Goal: Book appointment/travel/reservation

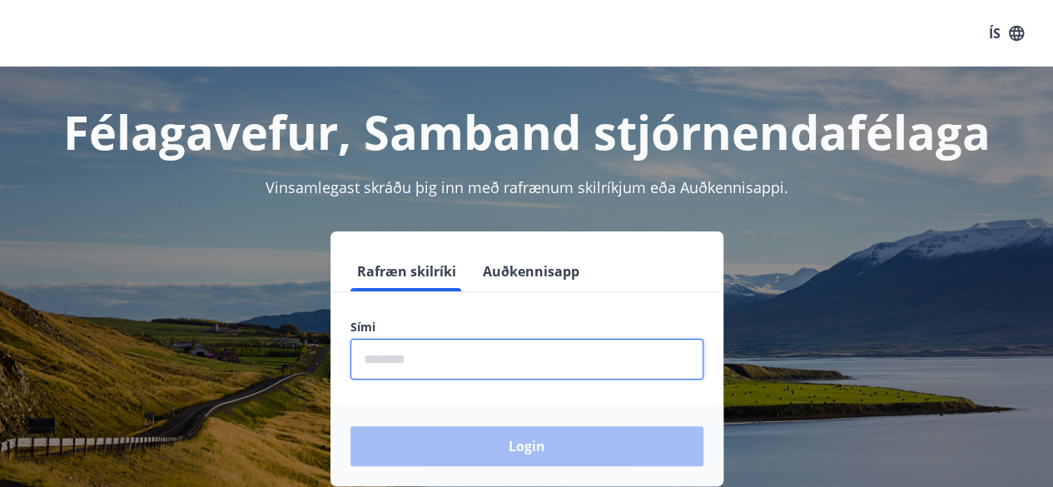
click at [398, 356] on input "phone" at bounding box center [527, 359] width 353 height 41
type input "********"
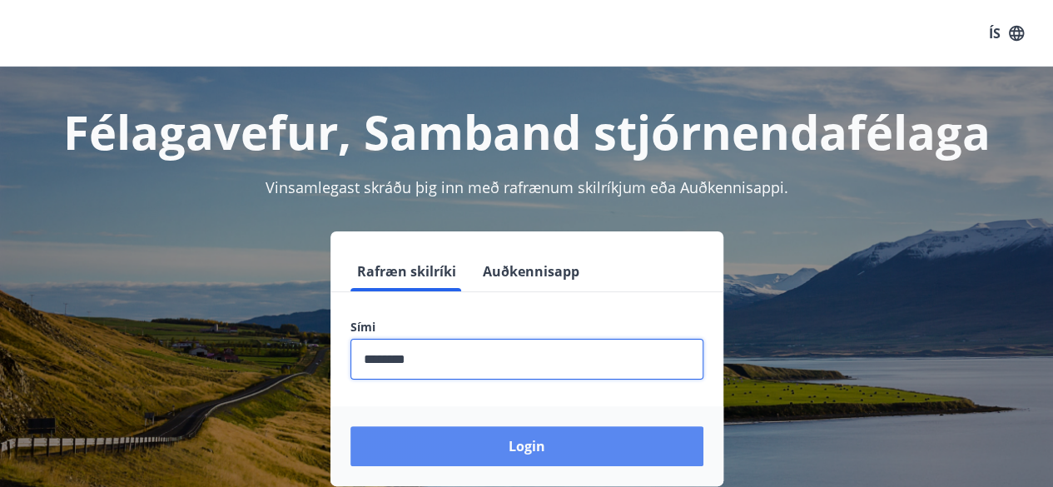
click at [483, 442] on button "Login" at bounding box center [527, 446] width 353 height 40
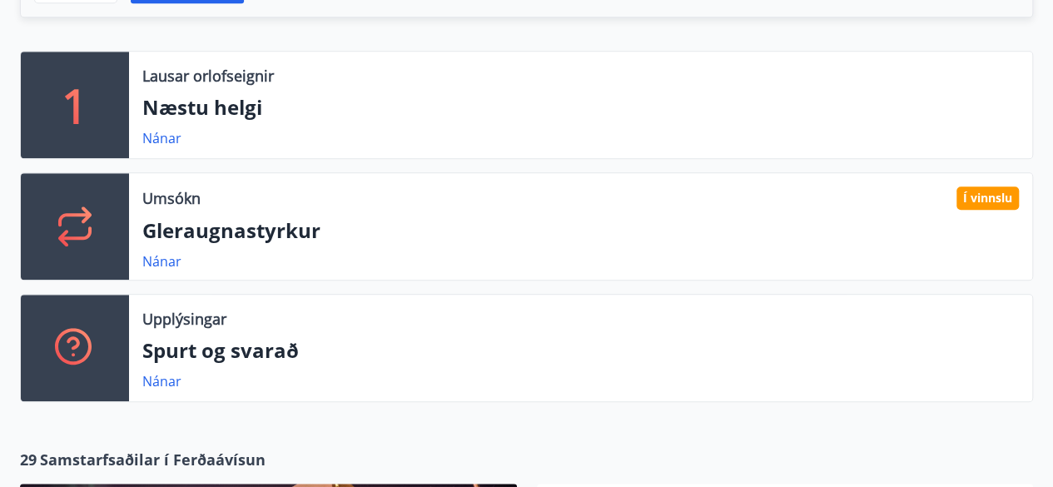
scroll to position [566, 0]
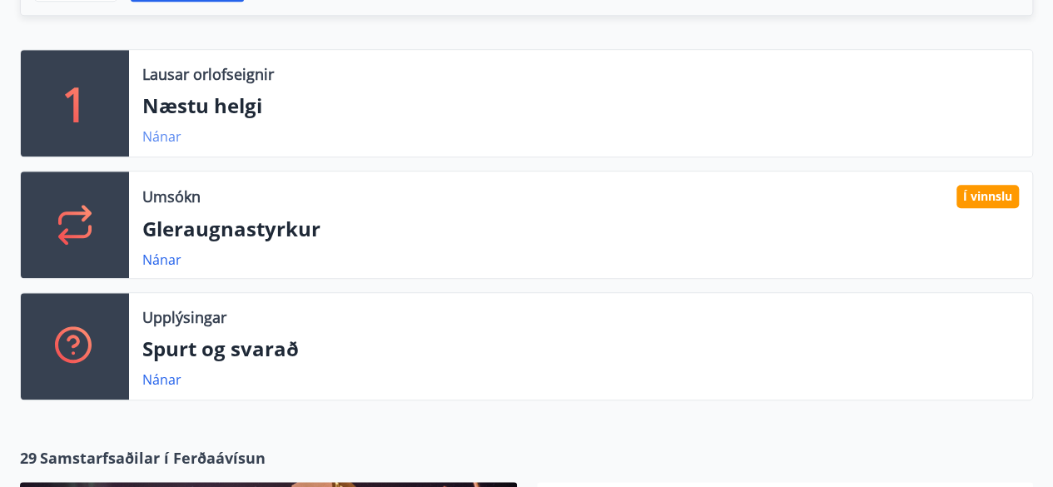
click at [157, 129] on link "Nánar" at bounding box center [161, 136] width 39 height 18
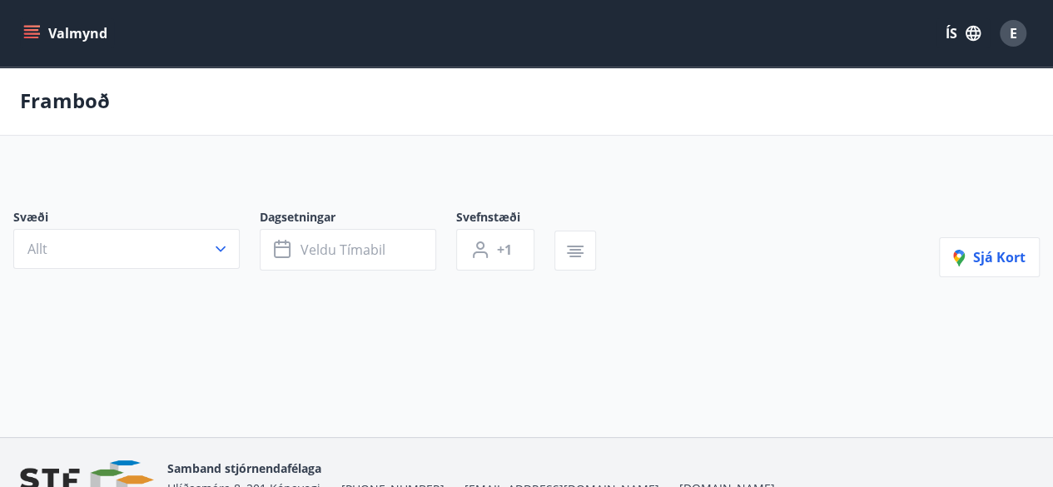
type input "*"
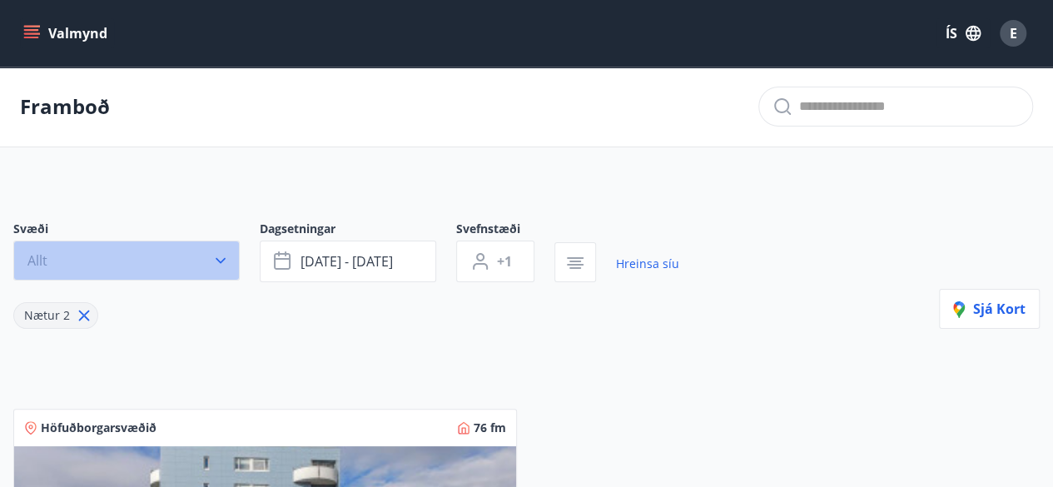
click at [50, 257] on button "Allt" at bounding box center [126, 261] width 227 height 40
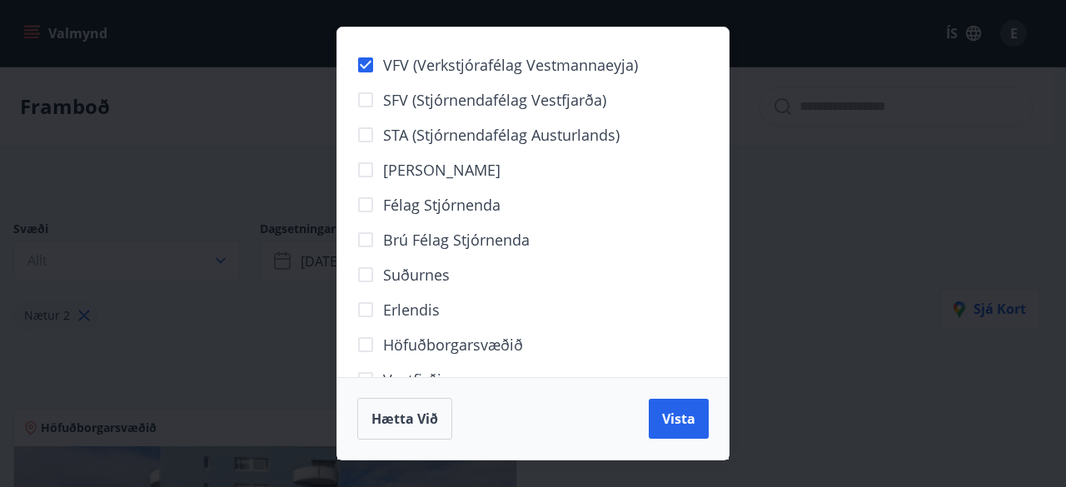
click at [909, 256] on div "VFV (Verkstjórafélag Vestmannaeyja) SFV (Stjórnendafélag Vestfjarða) STA (Stjór…" at bounding box center [533, 243] width 1066 height 487
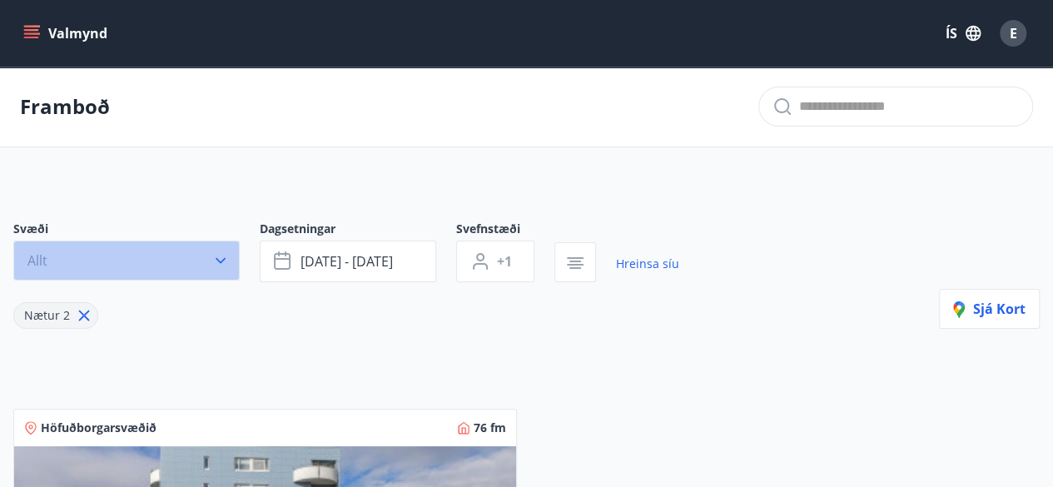
click at [222, 256] on icon "button" at bounding box center [220, 260] width 17 height 17
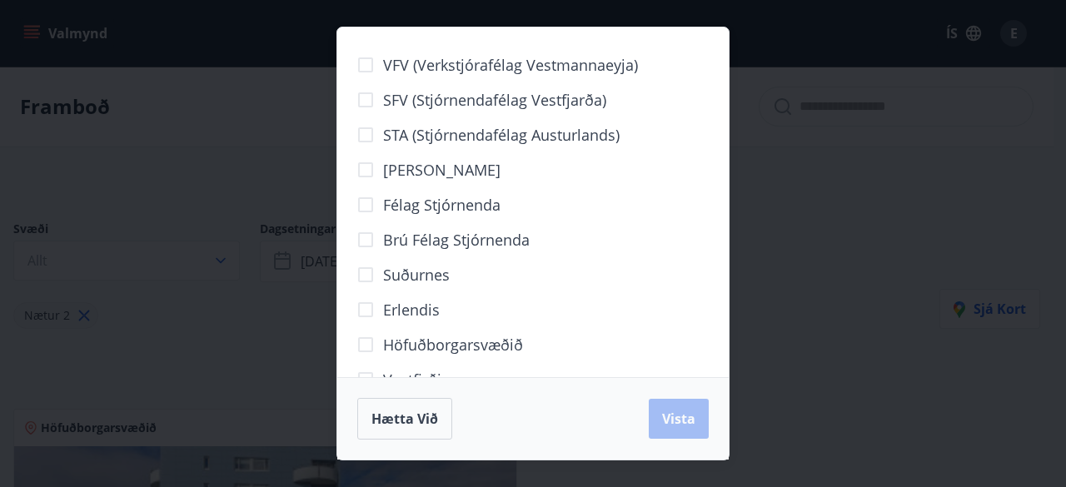
click at [227, 247] on div "VFV (Verkstjórafélag Vestmannaeyja) SFV (Stjórnendafélag Vestfjarða) STA (Stjór…" at bounding box center [533, 243] width 1066 height 487
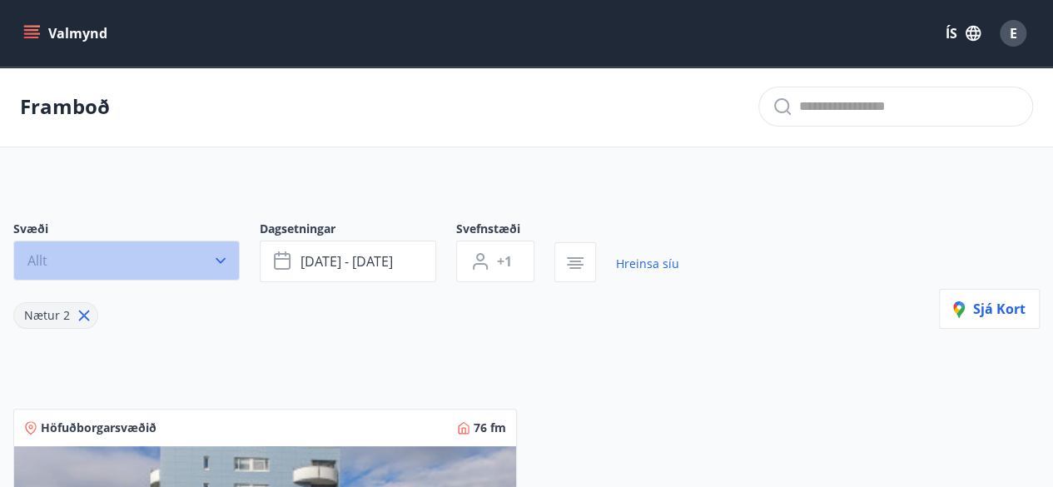
click at [42, 254] on span "Allt" at bounding box center [37, 261] width 20 height 18
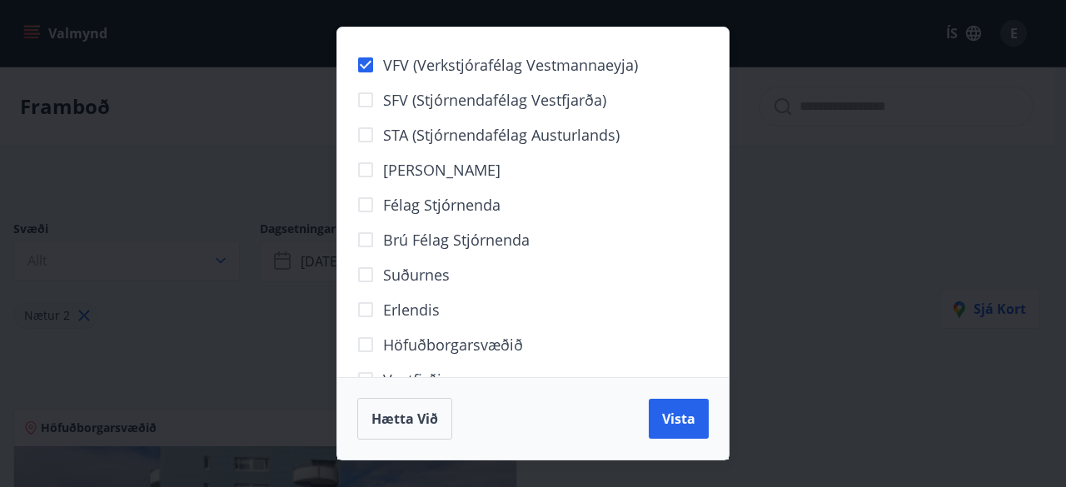
click at [814, 266] on div "VFV (Verkstjórafélag Vestmannaeyja) SFV (Stjórnendafélag Vestfjarða) STA (Stjór…" at bounding box center [533, 243] width 1066 height 487
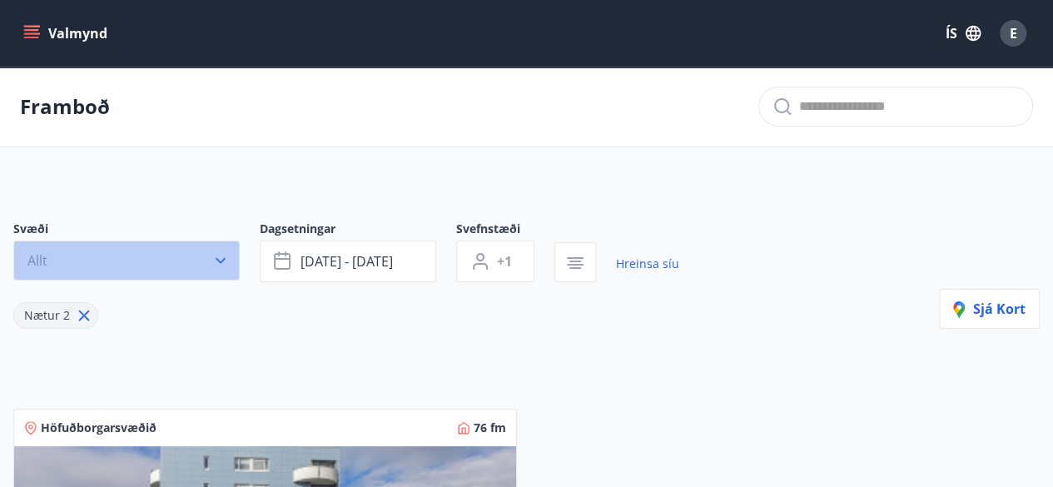
click at [222, 256] on icon "button" at bounding box center [220, 260] width 17 height 17
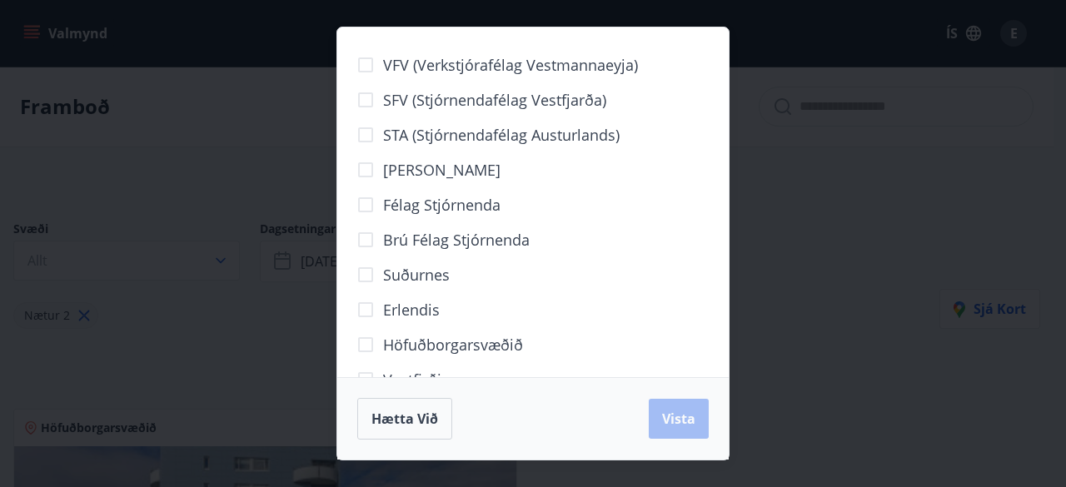
click at [728, 276] on div "VFV (Verkstjórafélag Vestmannaeyja) SFV (Stjórnendafélag Vestfjarða) STA (Stjór…" at bounding box center [532, 202] width 391 height 350
click at [964, 185] on div "VFV (Verkstjórafélag Vestmannaeyja) SFV (Stjórnendafélag Vestfjarða) STA (Stjór…" at bounding box center [533, 243] width 1066 height 487
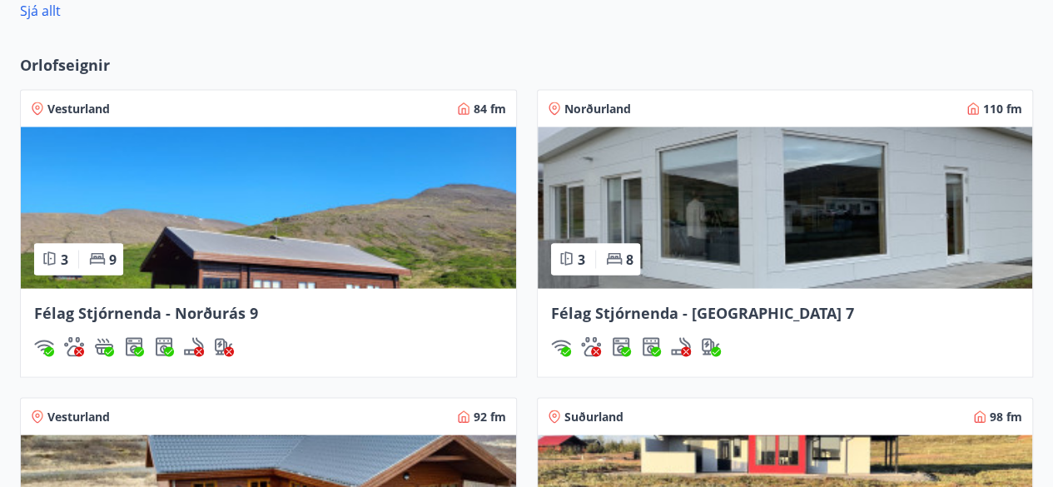
scroll to position [1532, 0]
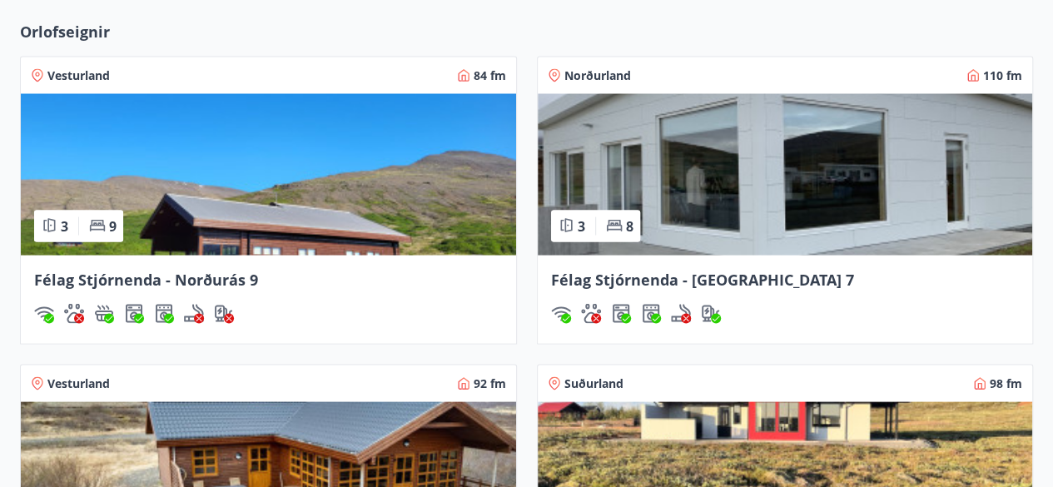
click at [82, 32] on span "Orlofseignir" at bounding box center [65, 32] width 90 height 22
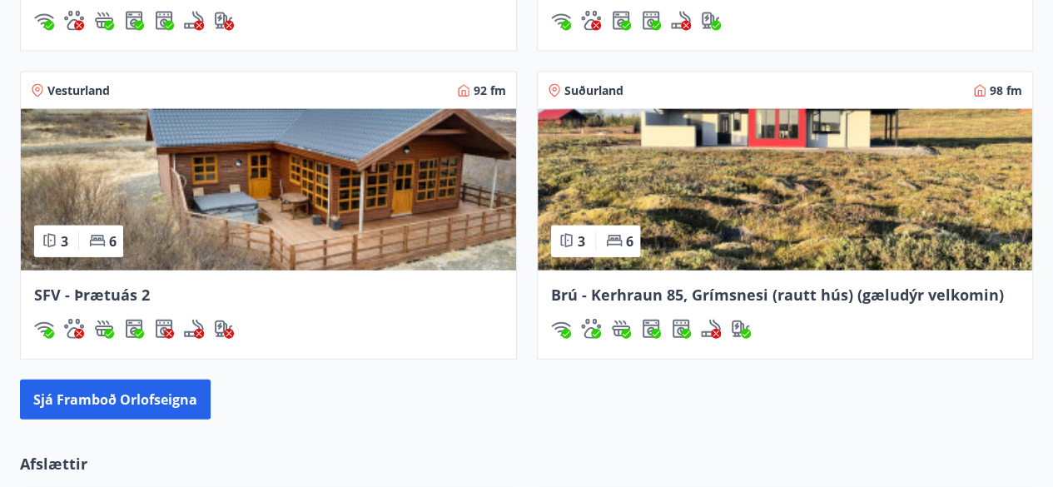
scroll to position [1766, 0]
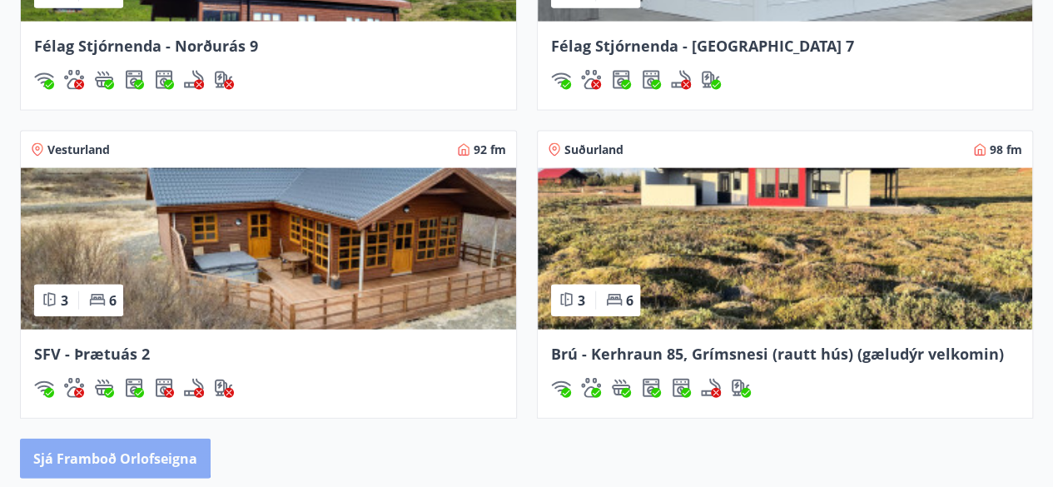
click at [63, 445] on button "Sjá framboð orlofseigna" at bounding box center [115, 459] width 191 height 40
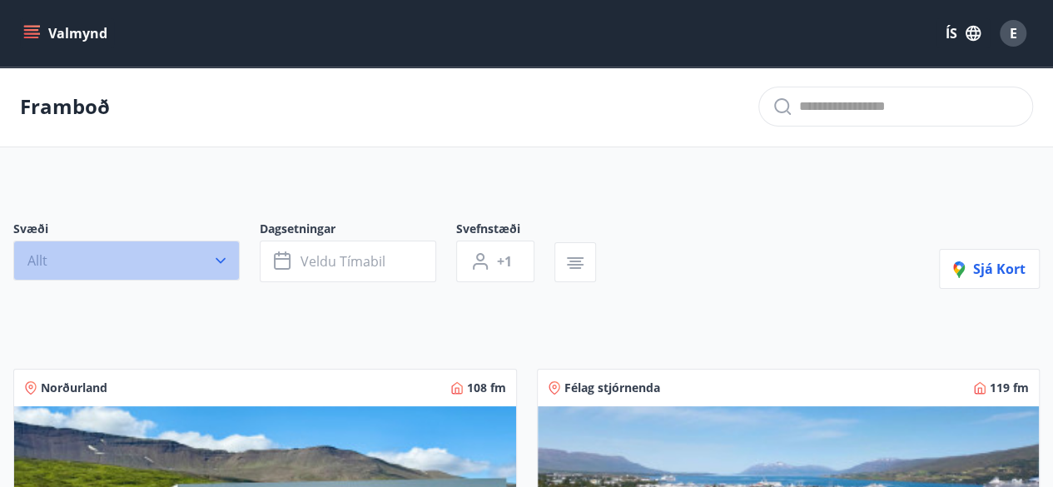
click at [225, 259] on icon "button" at bounding box center [220, 260] width 17 height 17
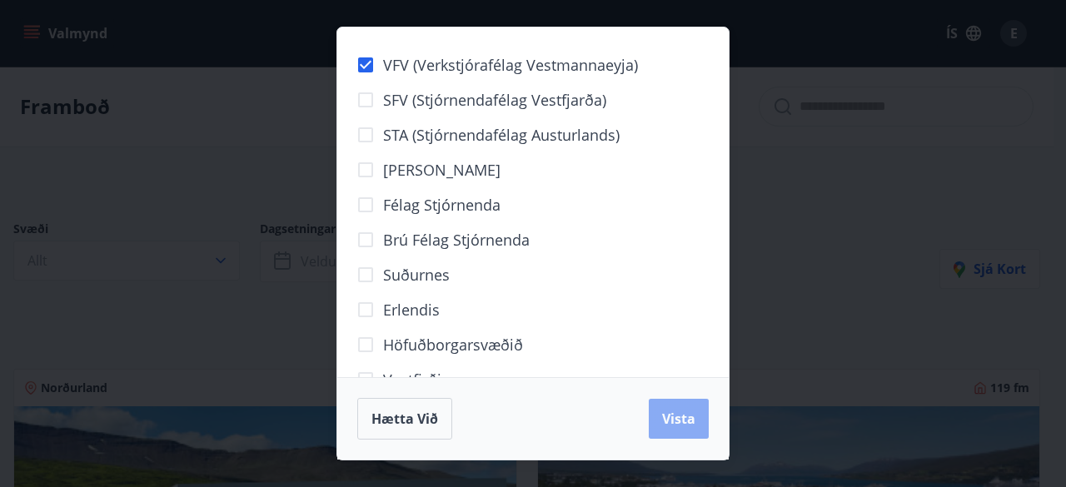
click at [668, 416] on span "Vista" at bounding box center [678, 419] width 33 height 18
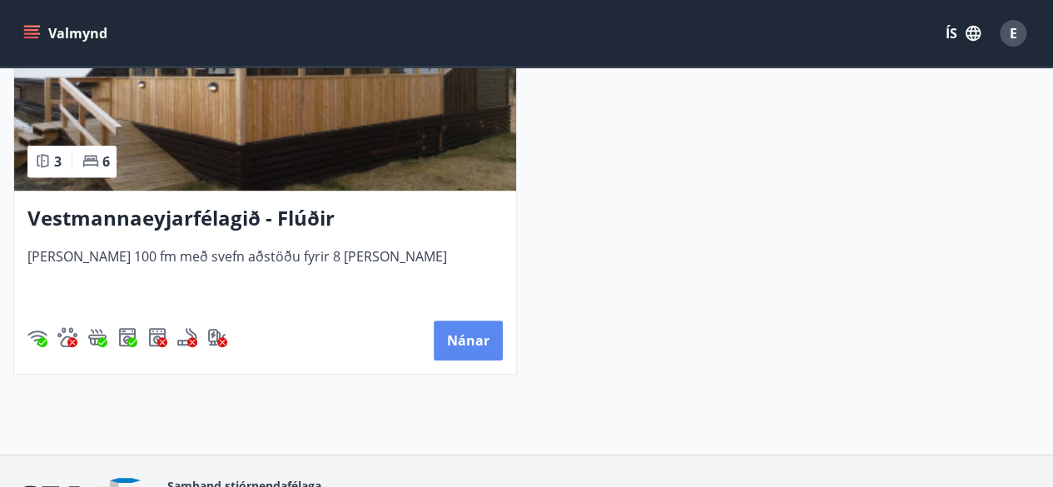
scroll to position [466, 0]
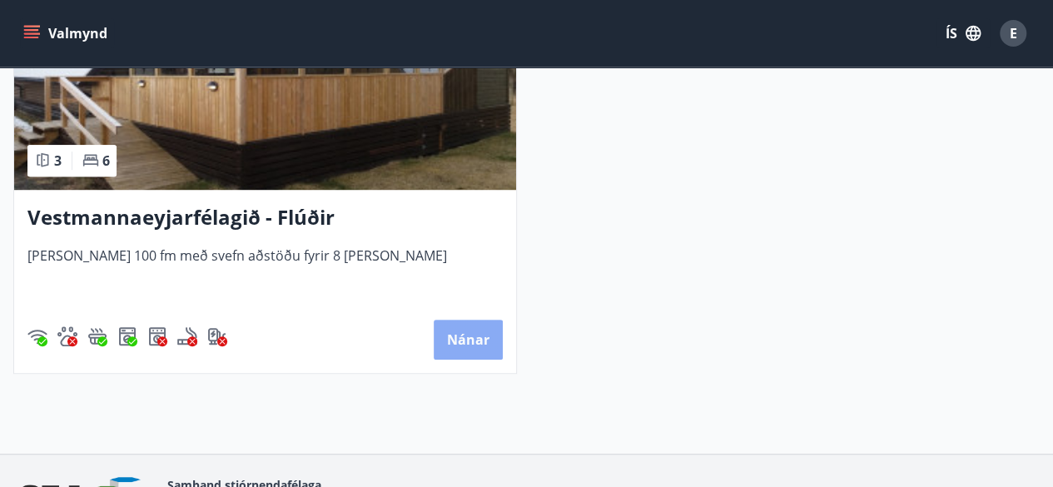
click at [452, 336] on button "Nánar" at bounding box center [468, 340] width 69 height 40
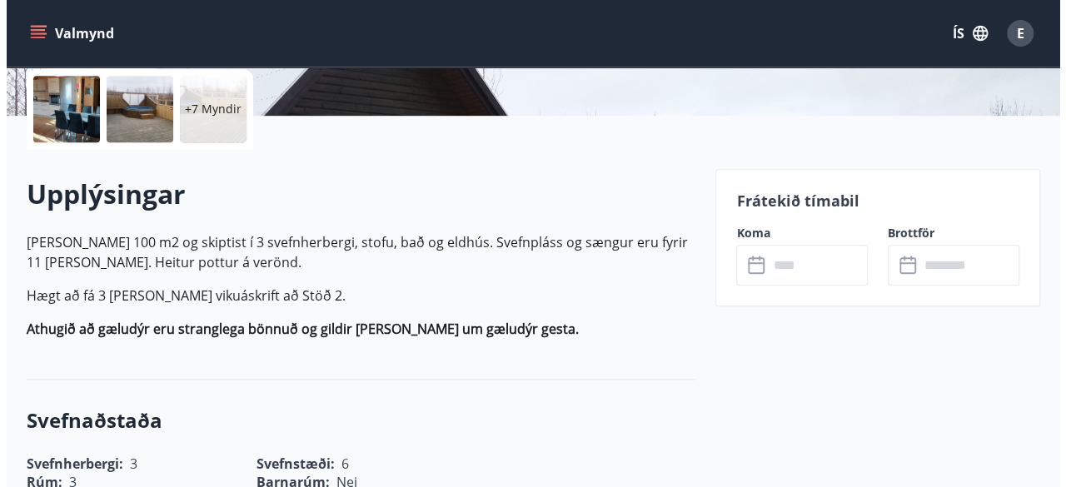
scroll to position [397, 0]
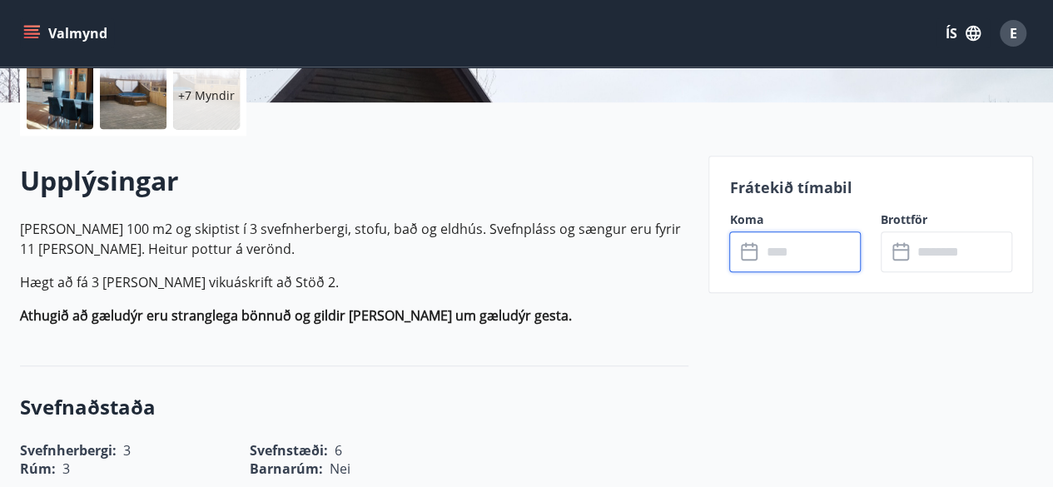
click at [838, 256] on input "text" at bounding box center [811, 252] width 100 height 41
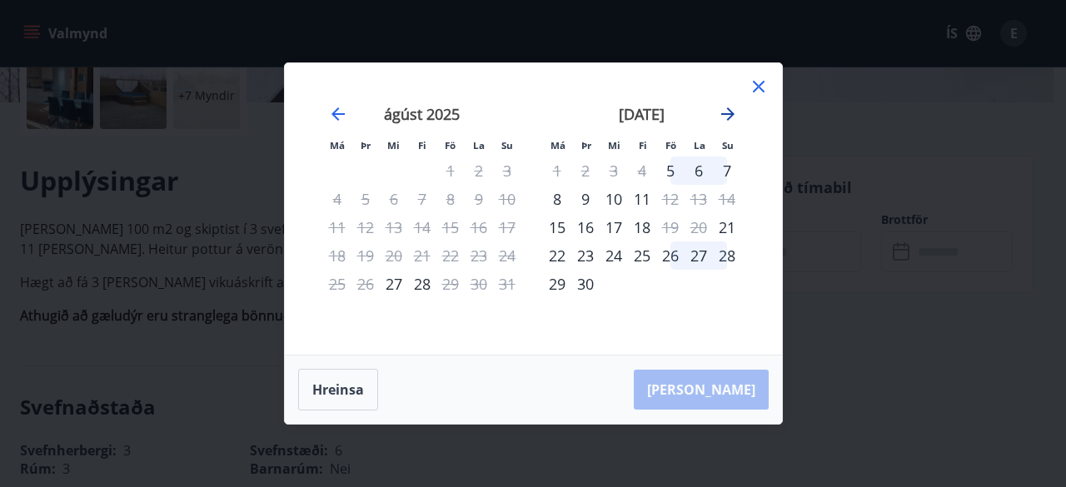
click at [724, 117] on icon "Move forward to switch to the next month." at bounding box center [728, 114] width 20 height 20
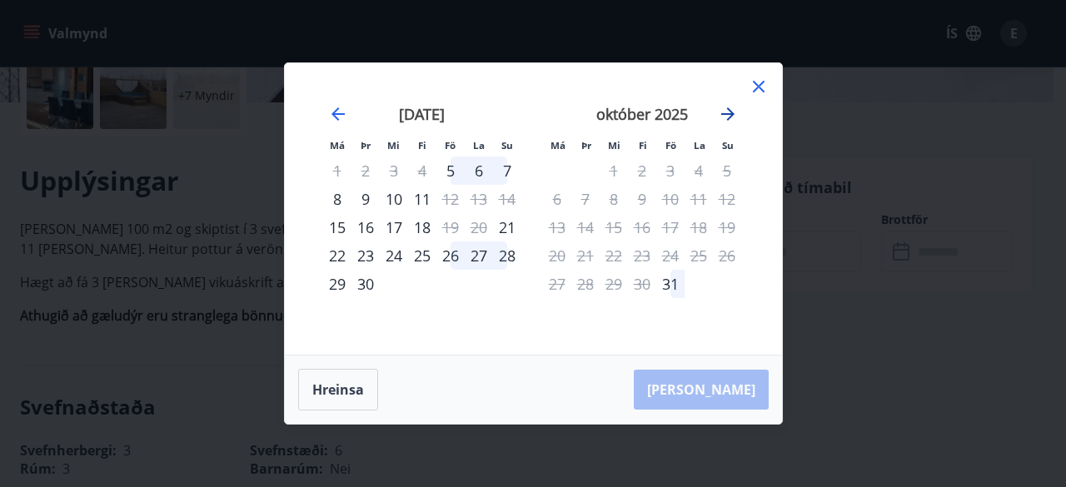
click at [724, 117] on icon "Move forward to switch to the next month." at bounding box center [728, 114] width 20 height 20
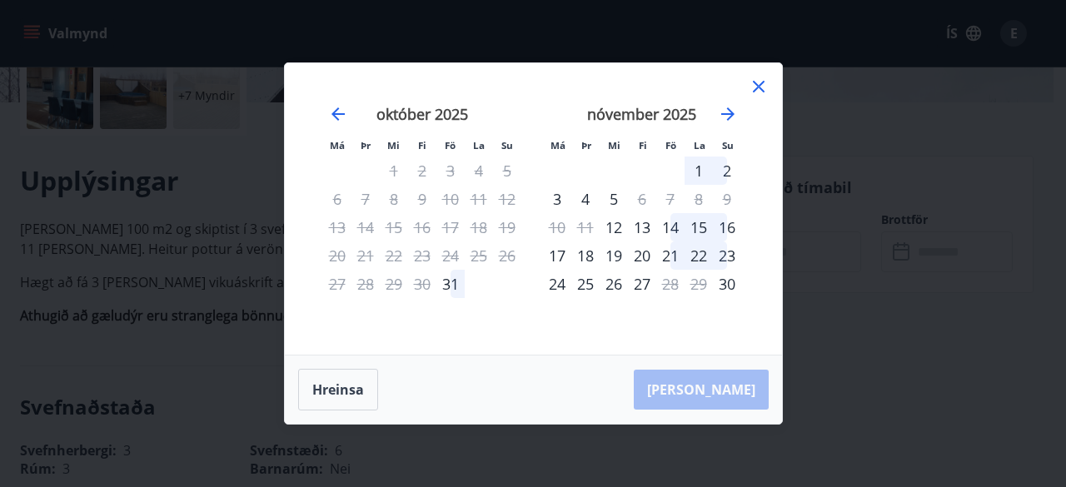
click at [674, 224] on div "14" at bounding box center [670, 227] width 28 height 28
click at [730, 229] on div "16" at bounding box center [727, 227] width 28 height 28
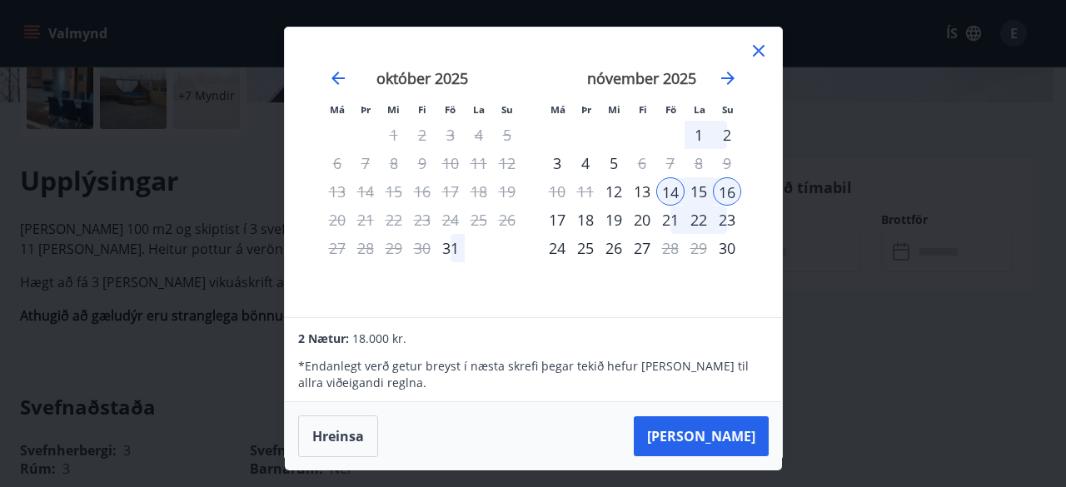
scroll to position [2, 0]
click at [764, 44] on icon at bounding box center [759, 51] width 20 height 20
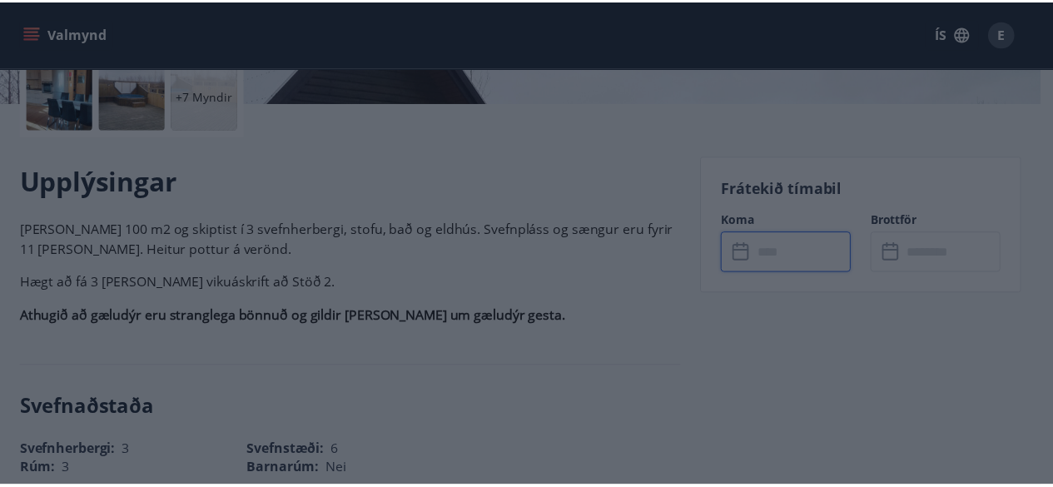
scroll to position [0, 0]
